Goal: Find specific page/section: Find specific page/section

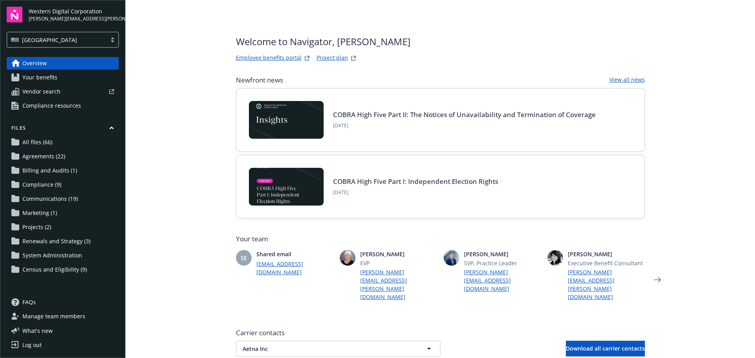
click at [329, 59] on link "Project plan" at bounding box center [332, 57] width 31 height 9
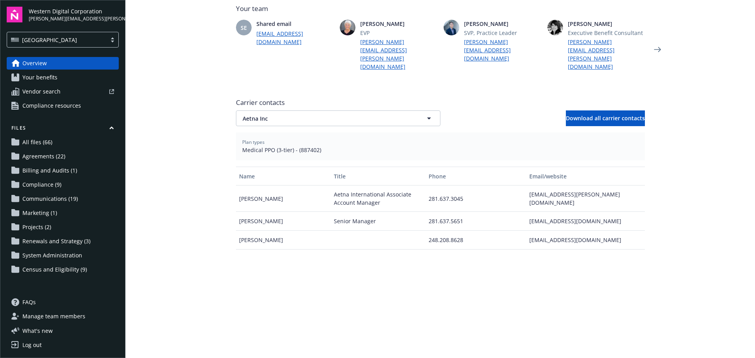
scroll to position [236, 0]
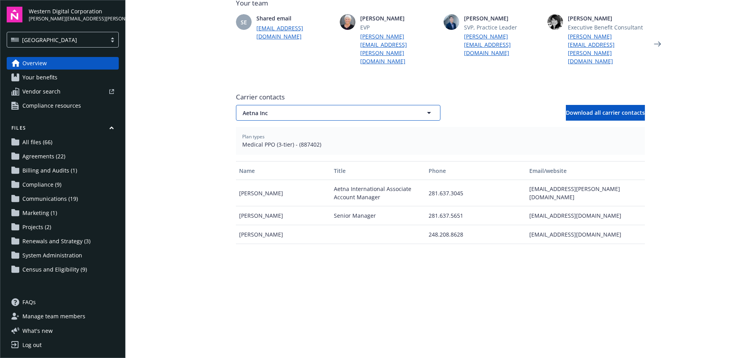
click at [427, 112] on icon "button" at bounding box center [429, 113] width 4 height 2
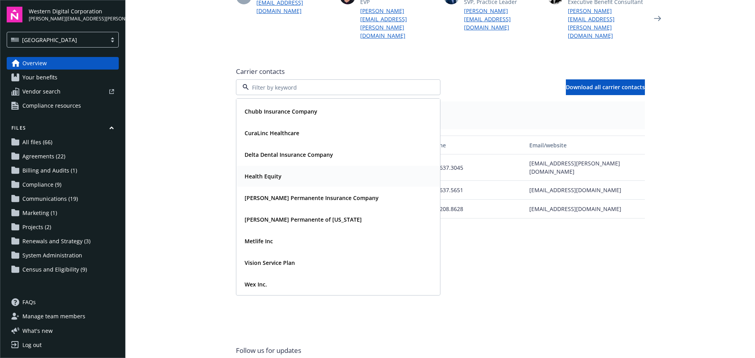
scroll to position [275, 0]
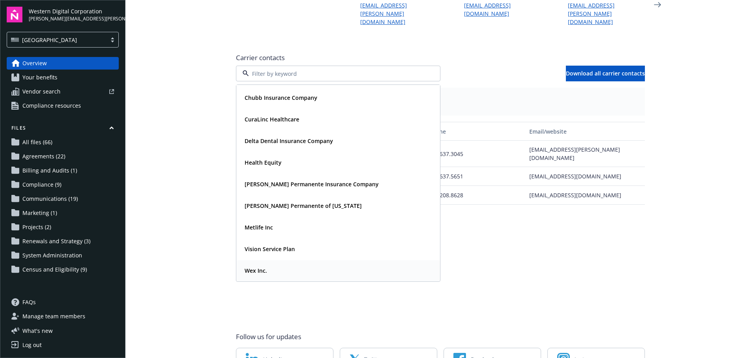
click at [250, 267] on strong "Wex Inc." at bounding box center [256, 270] width 22 height 7
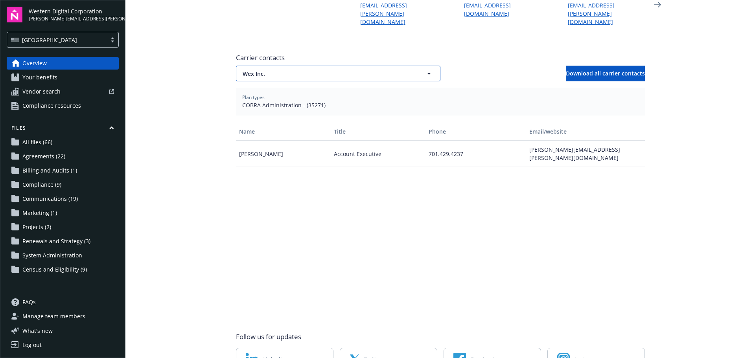
click at [429, 69] on icon "button" at bounding box center [428, 73] width 9 height 9
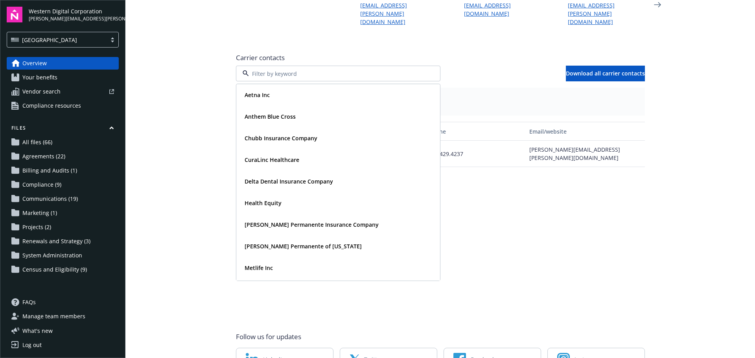
scroll to position [41, 0]
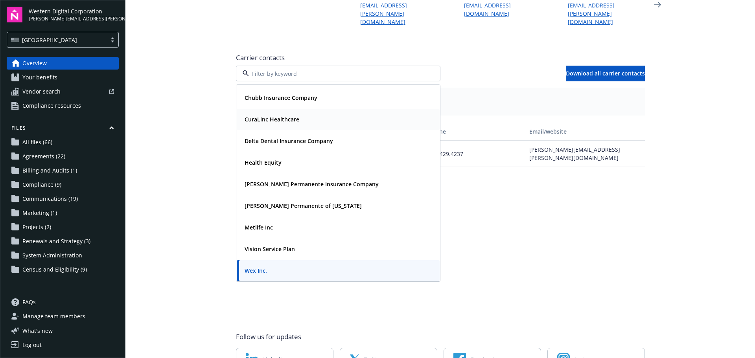
click at [288, 116] on strong "CuraLinc Healthcare" at bounding box center [272, 119] width 55 height 7
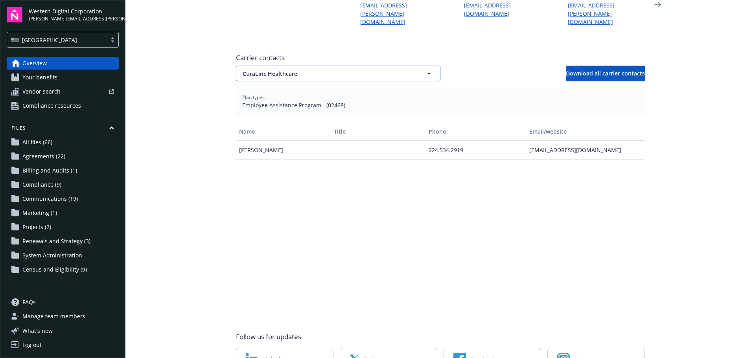
click at [428, 69] on icon "button" at bounding box center [428, 73] width 9 height 9
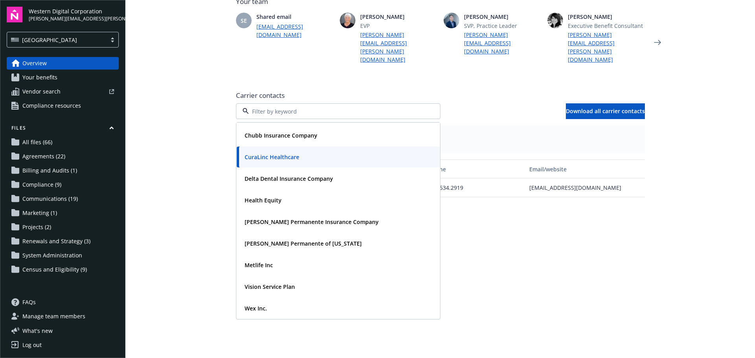
scroll to position [157, 0]
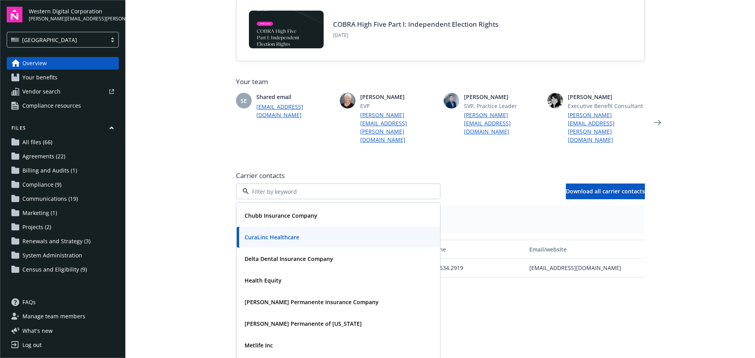
click at [202, 114] on main "Welcome to Navigator , [PERSON_NAME] benefits portal Project plan Newfront news…" at bounding box center [440, 179] width 630 height 358
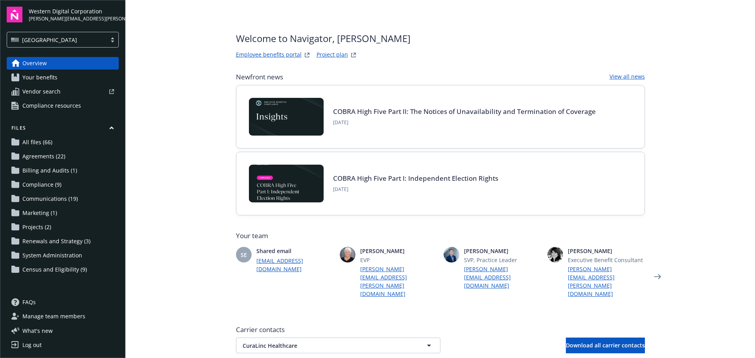
scroll to position [0, 0]
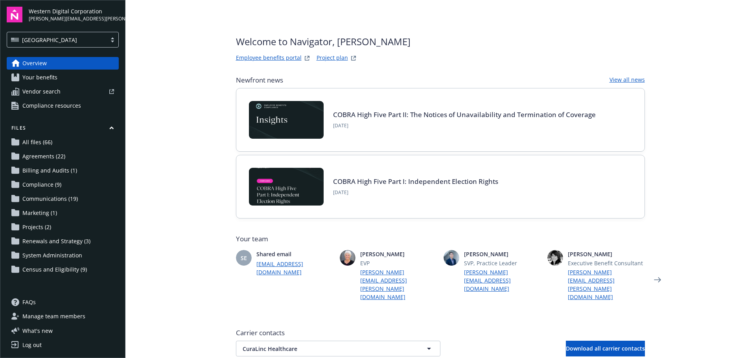
click at [39, 228] on span "Projects (2)" at bounding box center [36, 227] width 29 height 13
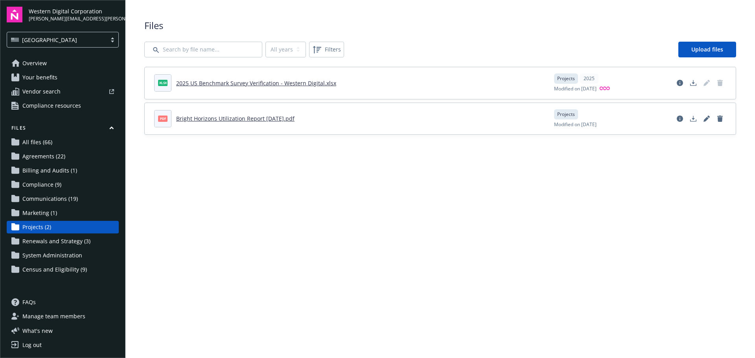
click at [52, 200] on span "Communications (19)" at bounding box center [49, 199] width 55 height 13
